Goal: Use online tool/utility: Utilize a website feature to perform a specific function

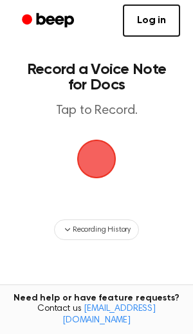
click at [108, 153] on span "button" at bounding box center [96, 159] width 39 height 39
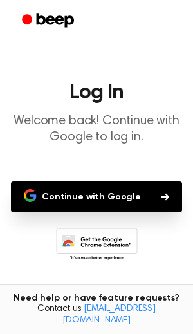
click at [110, 193] on button "Continue with Google" at bounding box center [96, 197] width 171 height 31
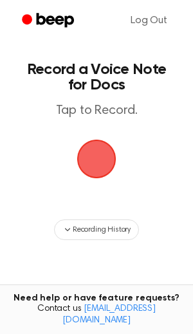
click at [100, 158] on span "button" at bounding box center [96, 159] width 39 height 39
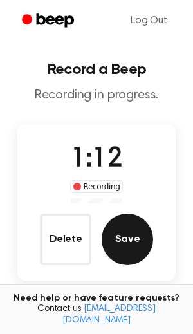
click at [119, 250] on button "Save" at bounding box center [127, 239] width 51 height 51
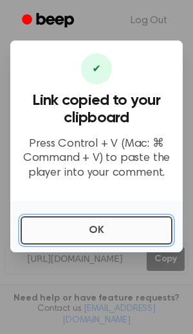
click at [120, 227] on button "OK" at bounding box center [97, 230] width 152 height 28
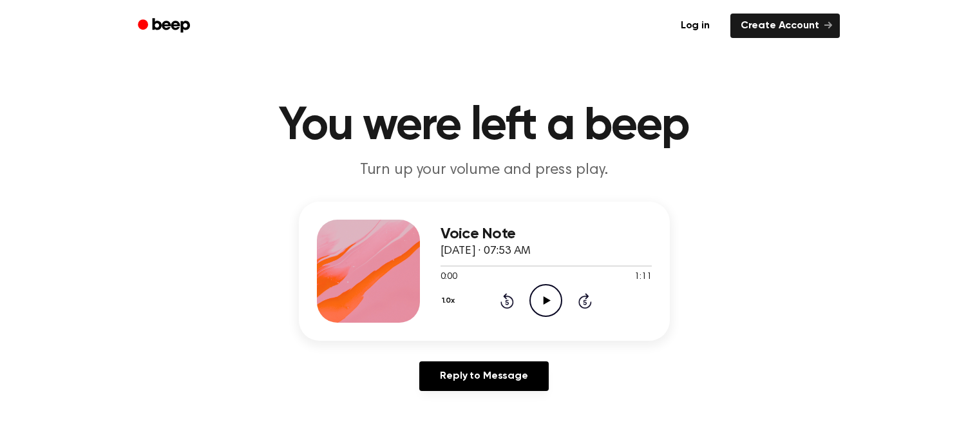
click at [543, 295] on icon "Play Audio" at bounding box center [545, 300] width 33 height 33
click at [543, 295] on icon "Pause Audio" at bounding box center [545, 300] width 33 height 33
